Goal: Information Seeking & Learning: Learn about a topic

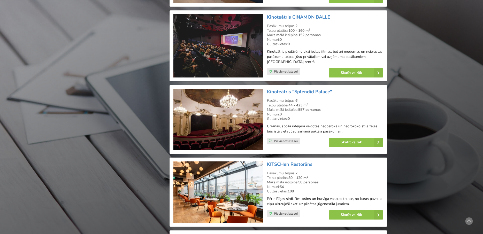
scroll to position [7830, 0]
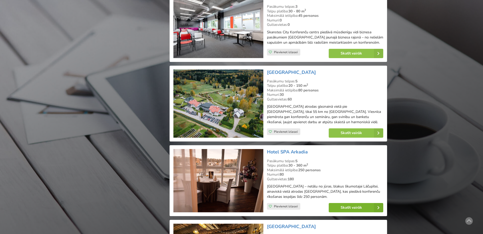
click at [350, 203] on link "Skatīt vairāk" at bounding box center [356, 207] width 55 height 9
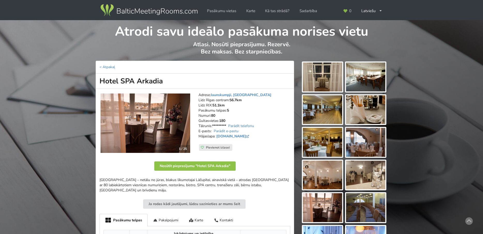
click at [330, 79] on img at bounding box center [322, 77] width 39 height 29
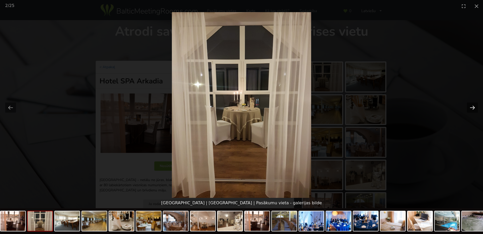
click at [473, 107] on button "Next slide" at bounding box center [472, 108] width 11 height 10
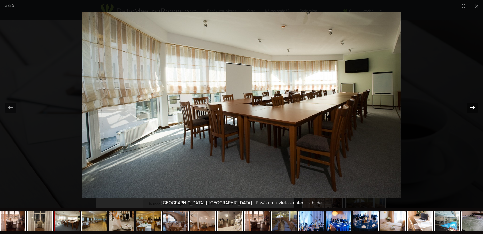
click at [473, 107] on button "Next slide" at bounding box center [472, 108] width 11 height 10
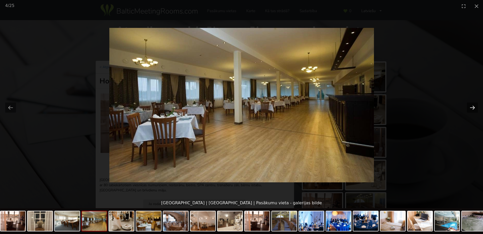
click at [473, 107] on button "Next slide" at bounding box center [472, 108] width 11 height 10
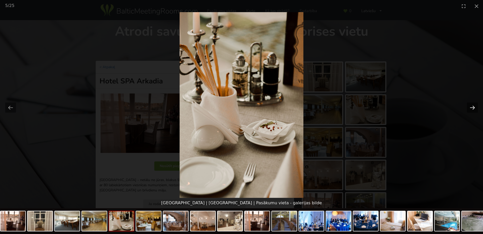
click at [473, 107] on button "Next slide" at bounding box center [472, 108] width 11 height 10
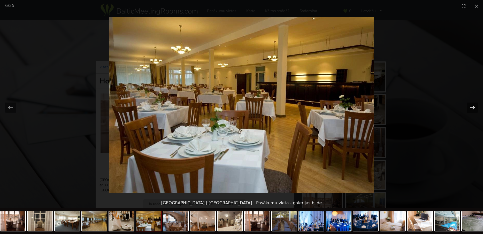
click at [473, 107] on button "Next slide" at bounding box center [472, 108] width 11 height 10
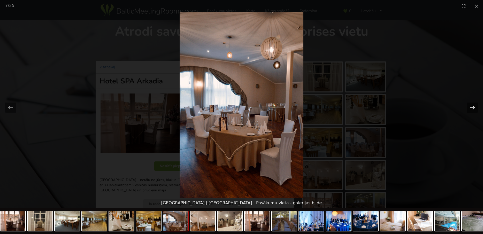
click at [473, 107] on button "Next slide" at bounding box center [472, 108] width 11 height 10
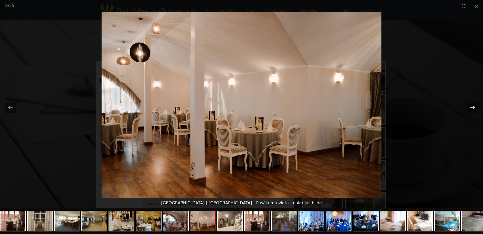
click at [473, 107] on button "Next slide" at bounding box center [472, 108] width 11 height 10
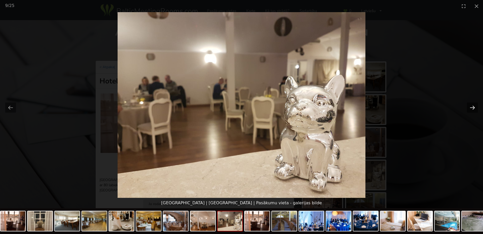
click at [473, 107] on button "Next slide" at bounding box center [472, 108] width 11 height 10
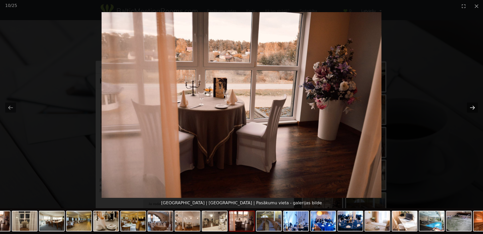
click at [473, 107] on button "Next slide" at bounding box center [472, 108] width 11 height 10
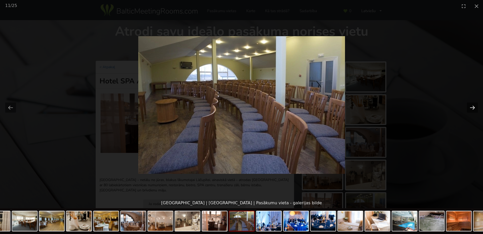
click at [473, 107] on button "Next slide" at bounding box center [472, 108] width 11 height 10
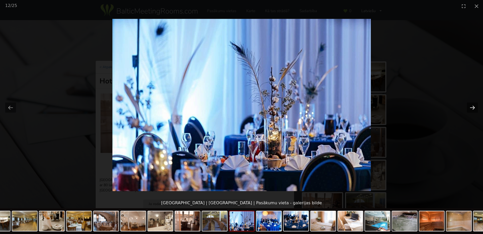
click at [473, 107] on button "Next slide" at bounding box center [472, 108] width 11 height 10
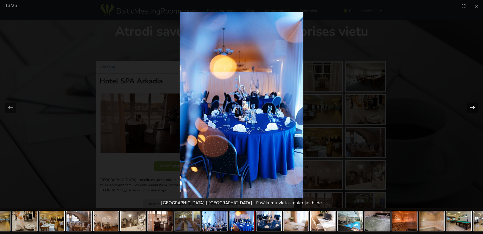
click at [473, 107] on button "Next slide" at bounding box center [472, 108] width 11 height 10
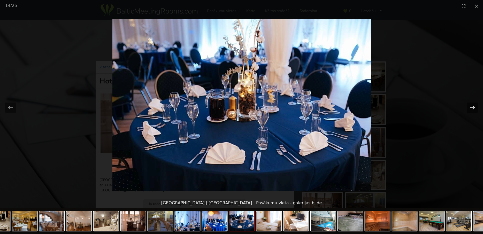
click at [473, 107] on button "Next slide" at bounding box center [472, 108] width 11 height 10
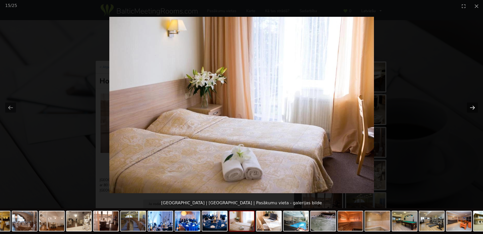
click at [473, 107] on button "Next slide" at bounding box center [472, 108] width 11 height 10
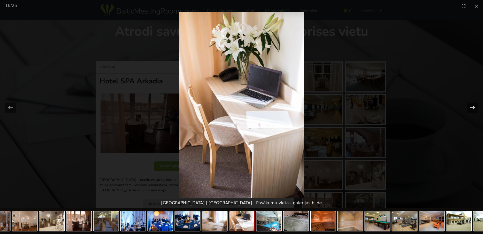
click at [473, 107] on button "Next slide" at bounding box center [472, 108] width 11 height 10
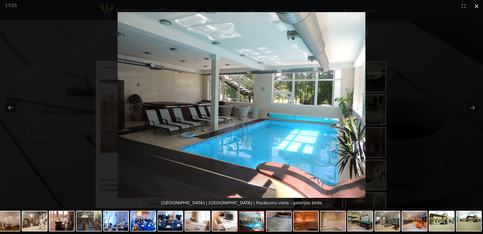
click at [477, 6] on button "Close gallery" at bounding box center [476, 6] width 13 height 12
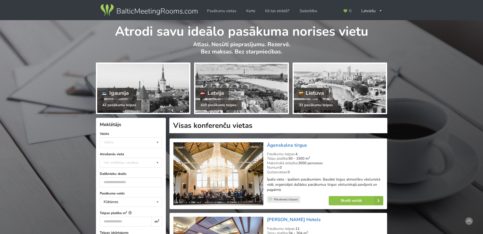
scroll to position [7830, 0]
